Goal: Information Seeking & Learning: Find specific fact

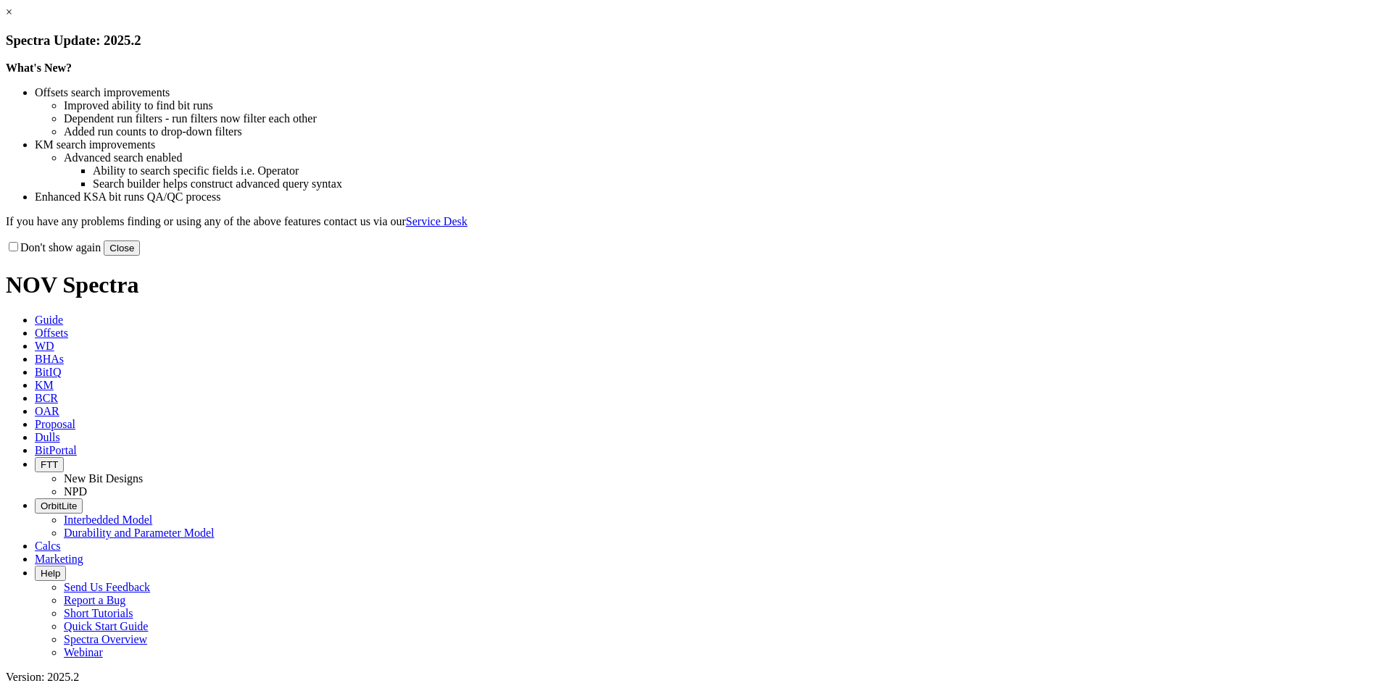
click at [12, 18] on link "×" at bounding box center [9, 12] width 7 height 12
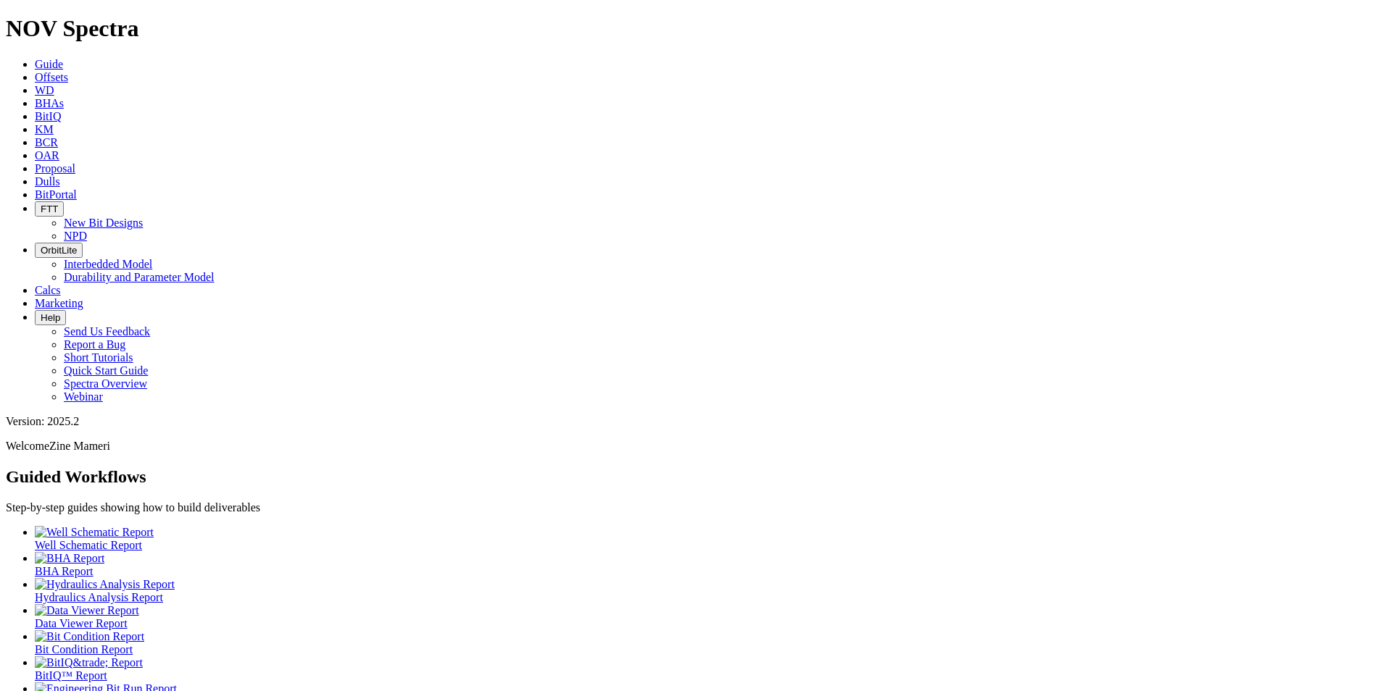
click at [54, 123] on link "KM" at bounding box center [44, 129] width 19 height 12
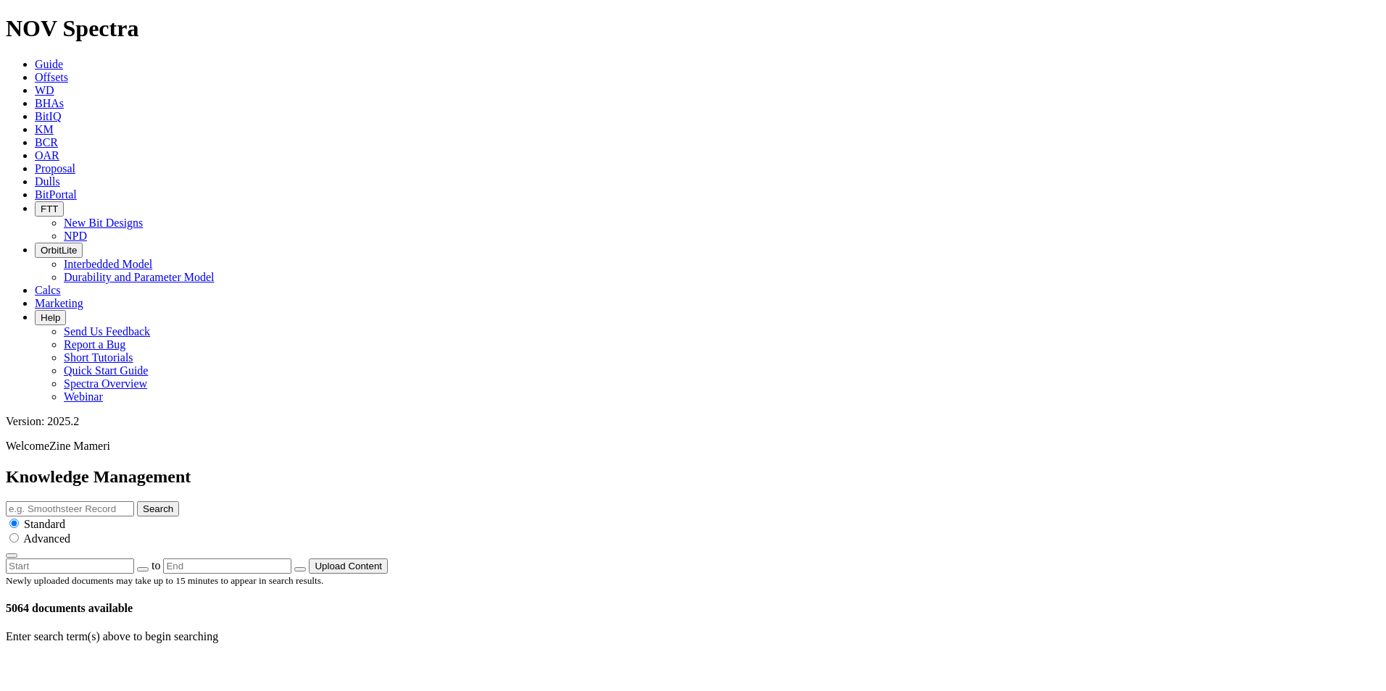
click at [134, 502] on input "text" at bounding box center [70, 509] width 128 height 15
type input "Cutter layout"
click at [179, 502] on button "Search" at bounding box center [158, 509] width 42 height 15
drag, startPoint x: 654, startPoint y: 75, endPoint x: 604, endPoint y: 84, distance: 50.8
click at [604, 467] on div "Knowledge Management Cutter layout Search Standard Advanced to Upload Content" at bounding box center [693, 520] width 1374 height 107
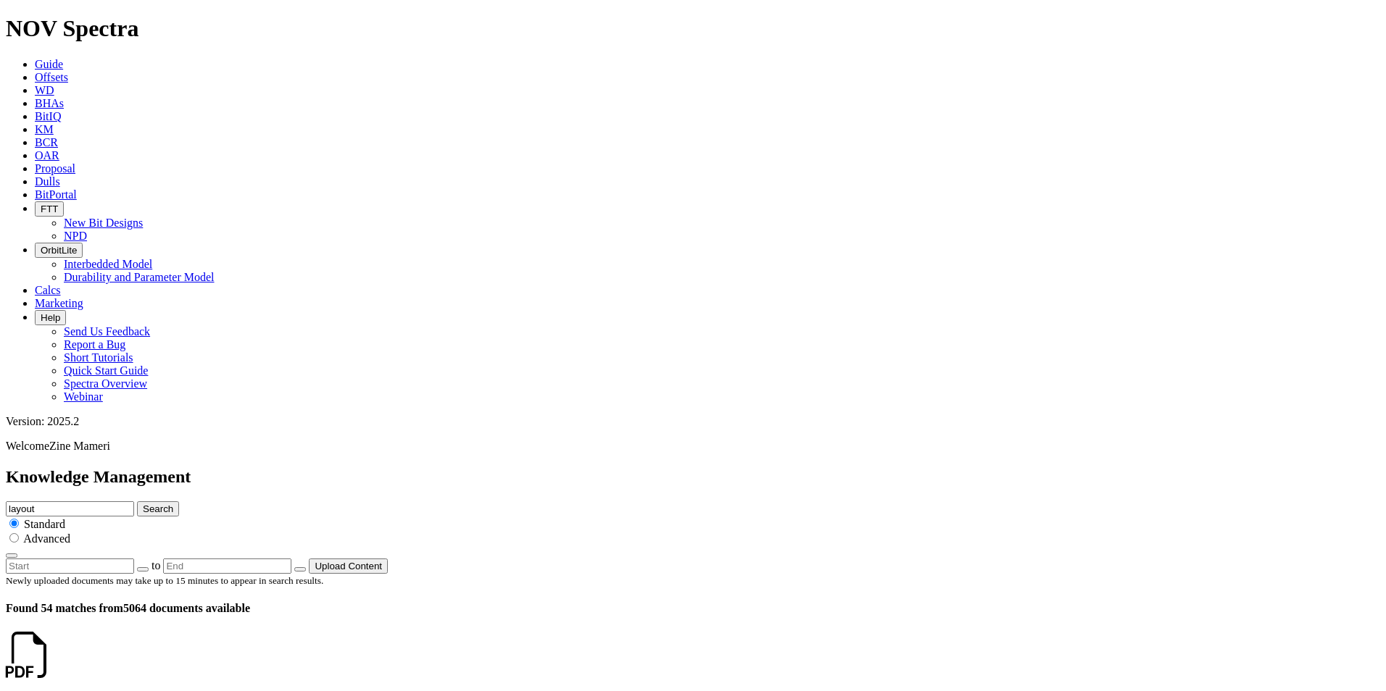
type input "layout"
click at [179, 502] on button "Search" at bounding box center [158, 509] width 42 height 15
drag, startPoint x: 675, startPoint y: 80, endPoint x: 502, endPoint y: 77, distance: 172.5
click at [502, 467] on div "Knowledge Management layout Search Standard Advanced to Upload Content" at bounding box center [693, 520] width 1374 height 107
type input "Sabertooth"
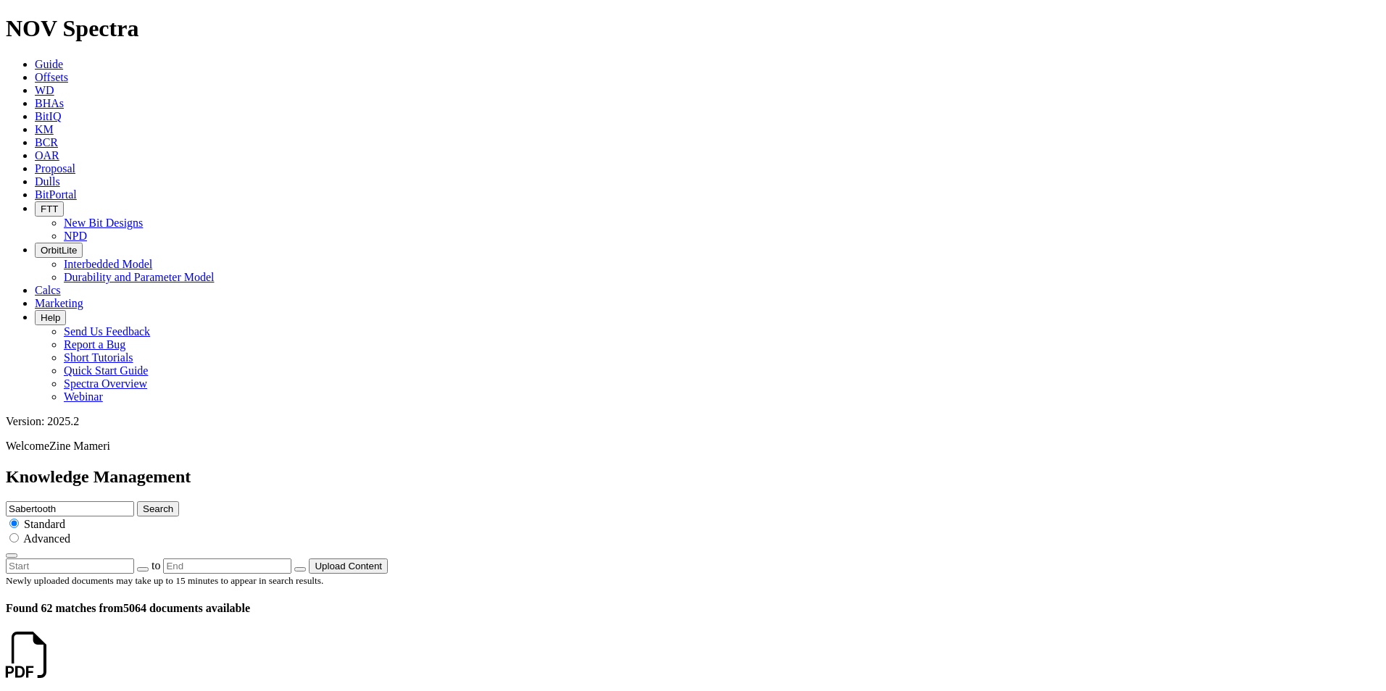
click at [179, 502] on button "Search" at bounding box center [158, 509] width 42 height 15
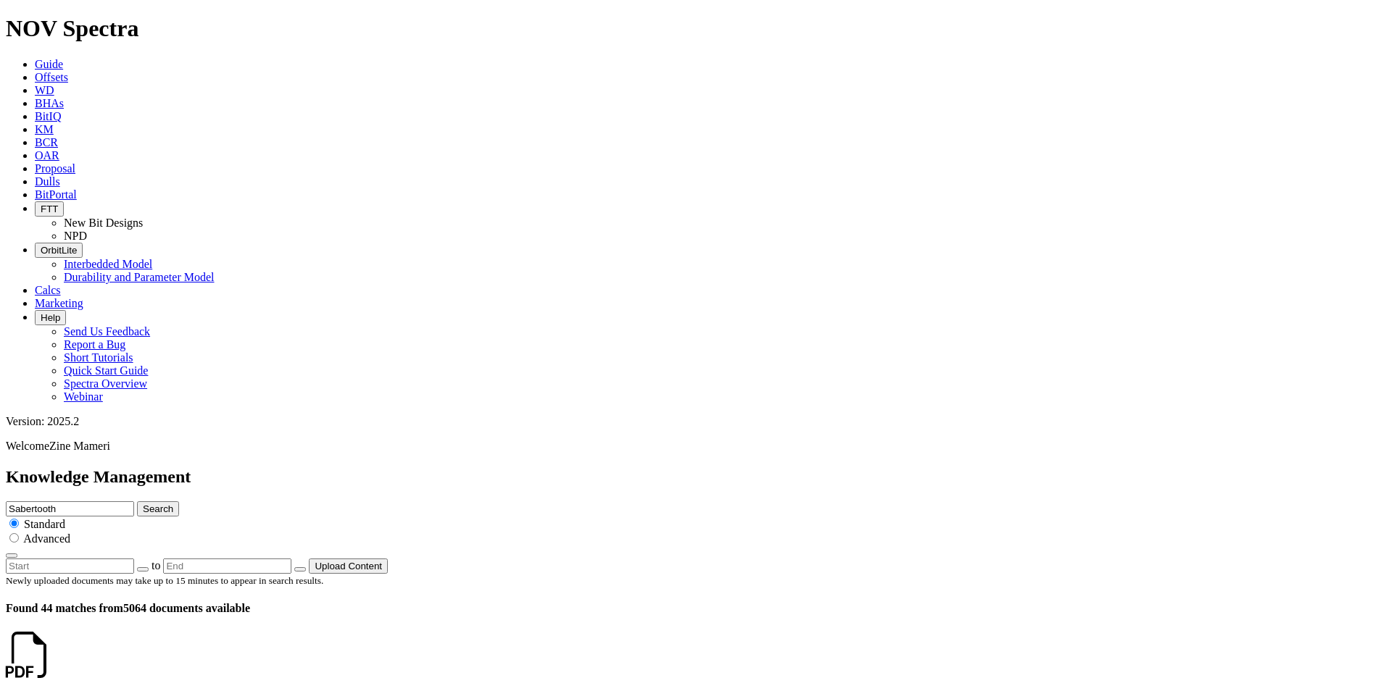
scroll to position [362, 0]
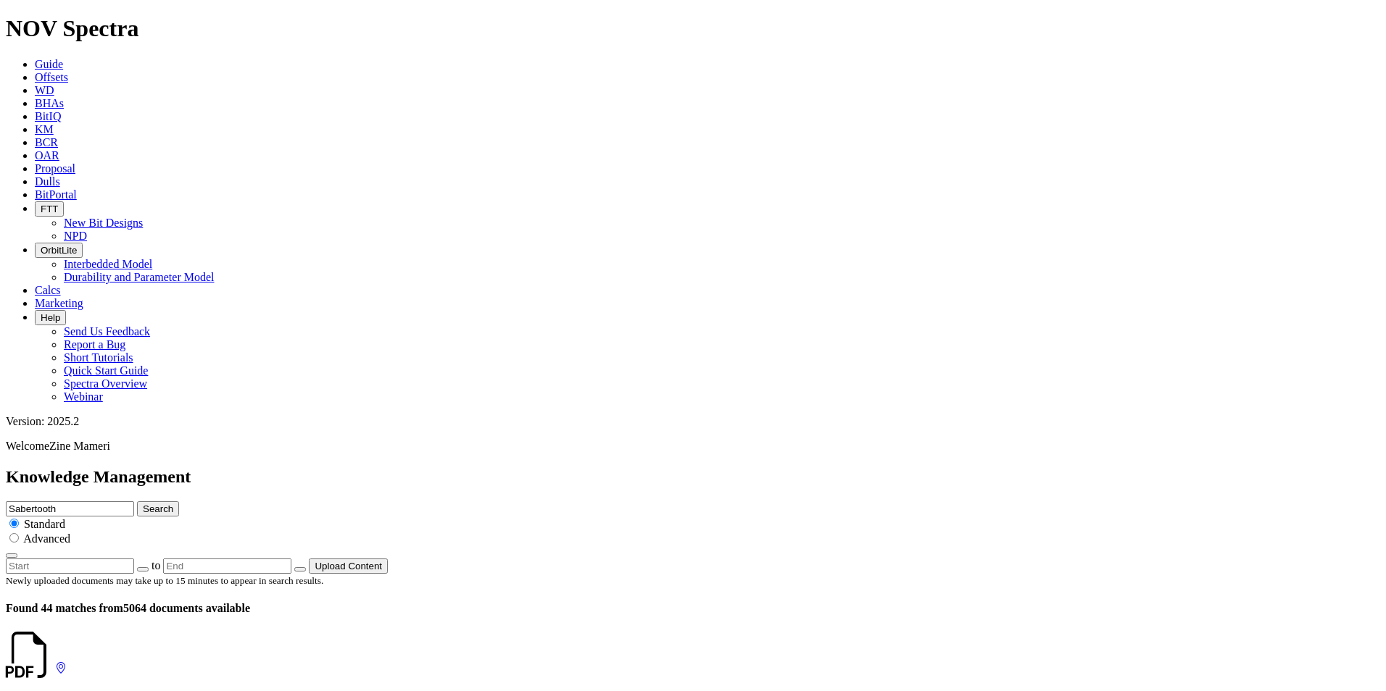
type input "16'' Sabertooth"
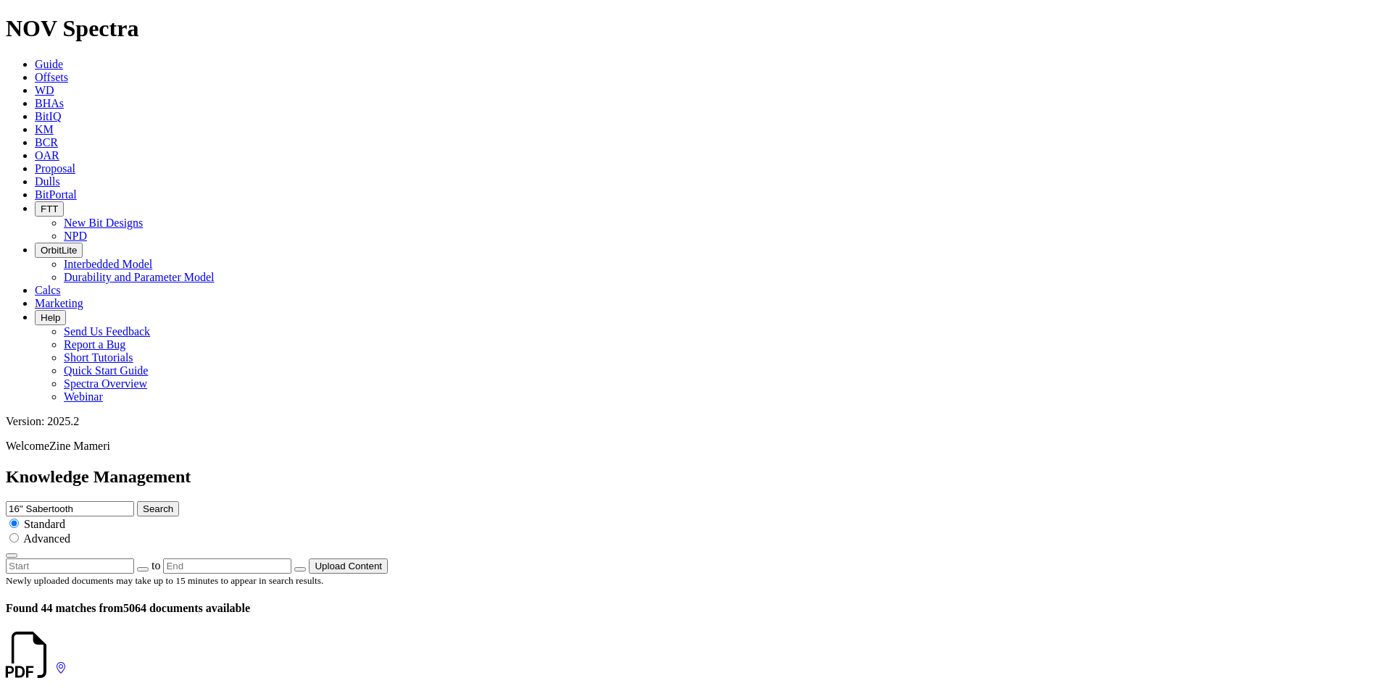
click at [179, 502] on button "Search" at bounding box center [158, 509] width 42 height 15
drag, startPoint x: 719, startPoint y: 75, endPoint x: 645, endPoint y: 71, distance: 74.0
click at [134, 502] on input "16'' Sabertooth" at bounding box center [70, 509] width 128 height 15
drag, startPoint x: 641, startPoint y: 79, endPoint x: 616, endPoint y: 79, distance: 25.4
click at [616, 467] on div "Knowledge Management 16'' Sabertooth Search Standard Advanced to Upload Content" at bounding box center [693, 520] width 1374 height 107
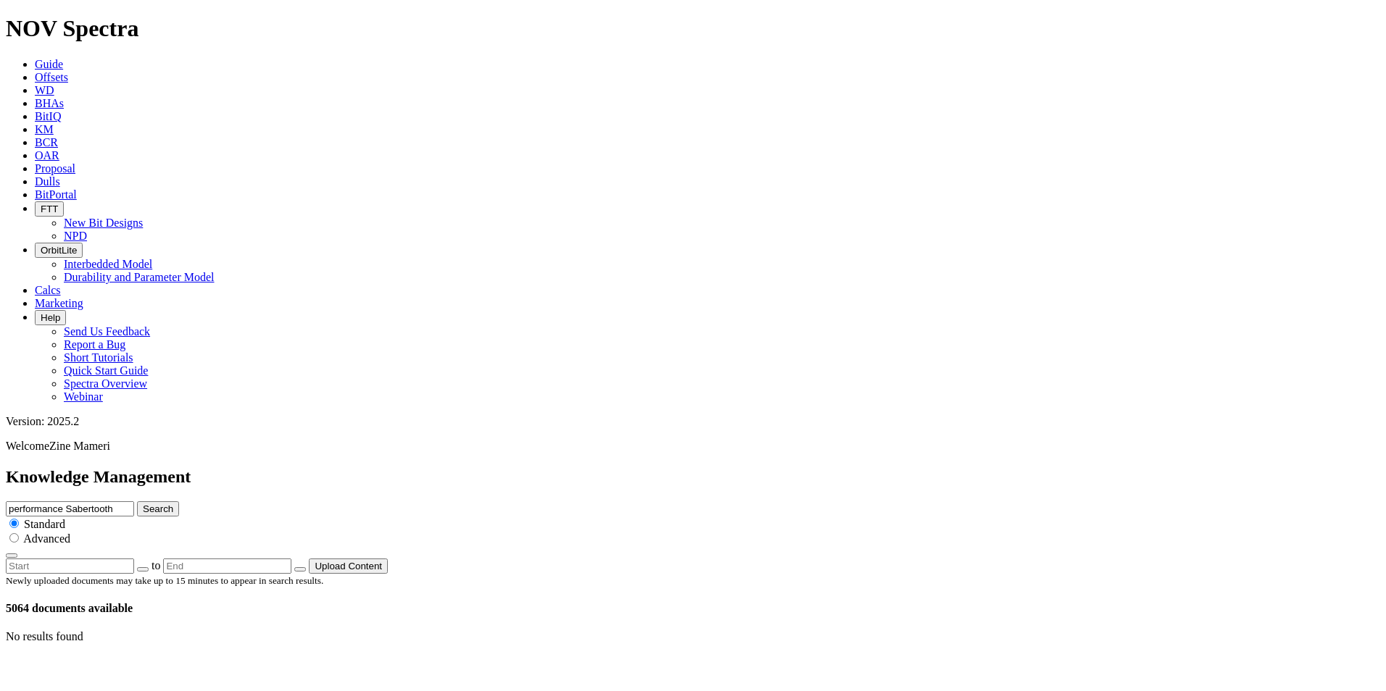
type input "performance Sabertooth"
click at [179, 502] on button "Search" at bounding box center [158, 509] width 42 height 15
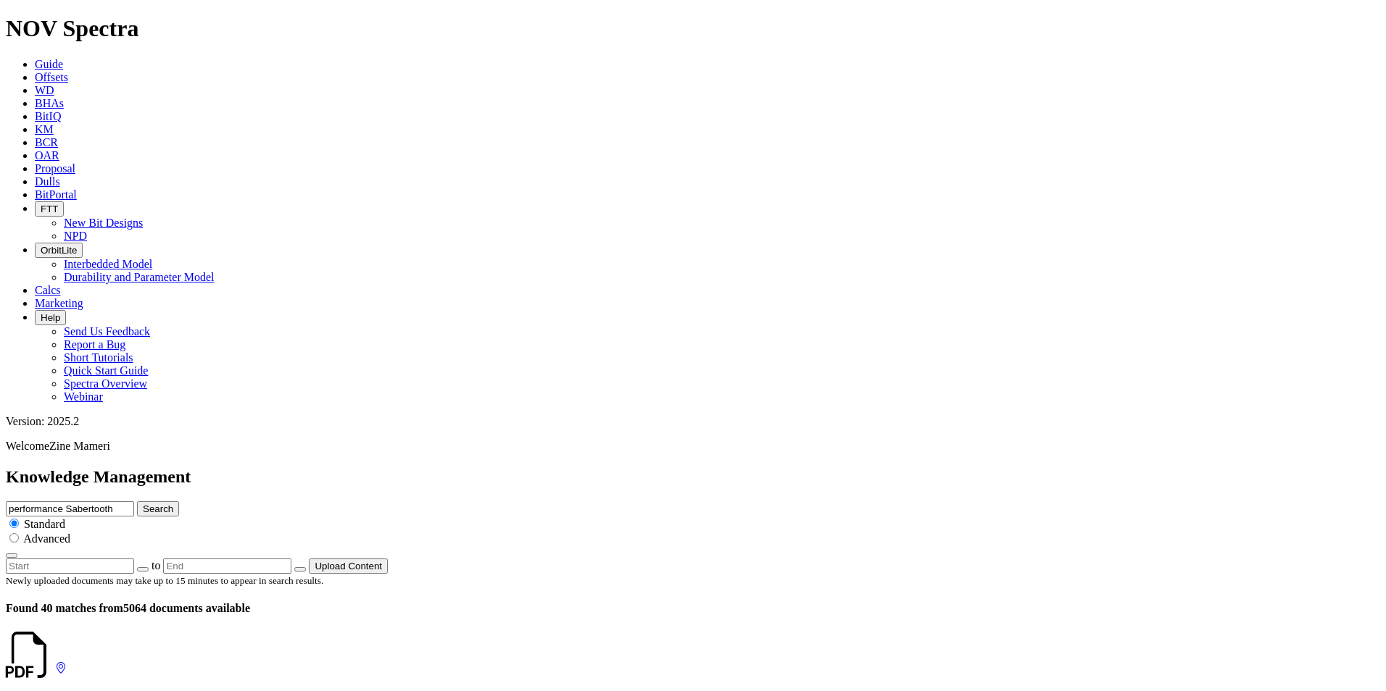
scroll to position [435, 0]
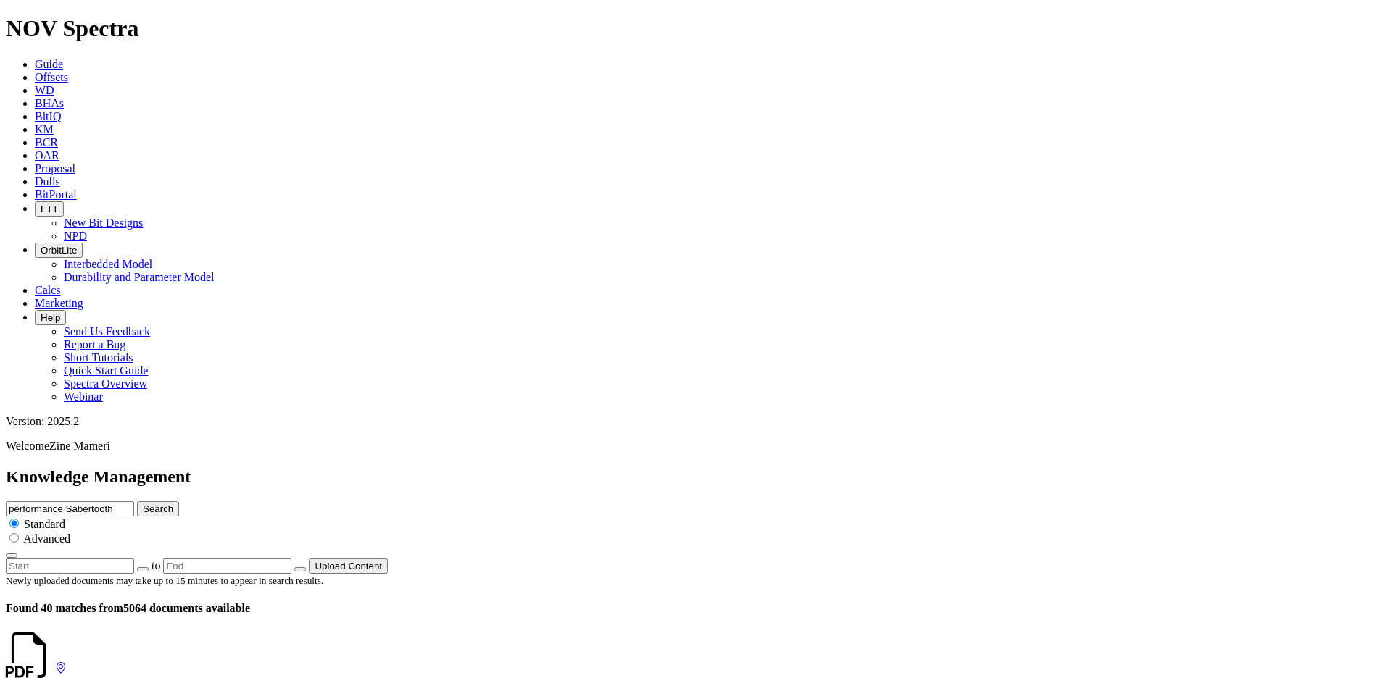
scroll to position [2808, 0]
